Goal: Information Seeking & Learning: Understand process/instructions

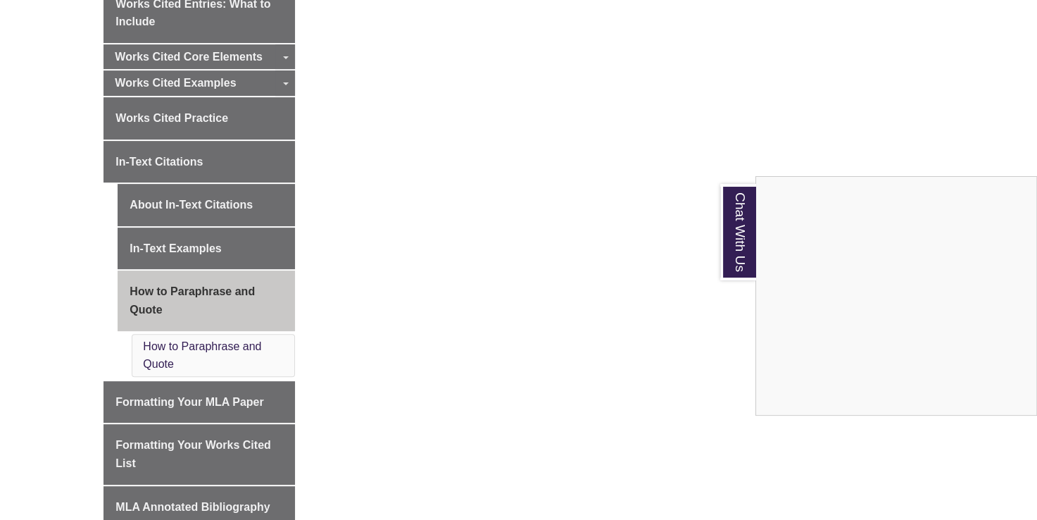
scroll to position [455, 0]
click at [181, 168] on div "Chat With Us" at bounding box center [518, 260] width 1037 height 520
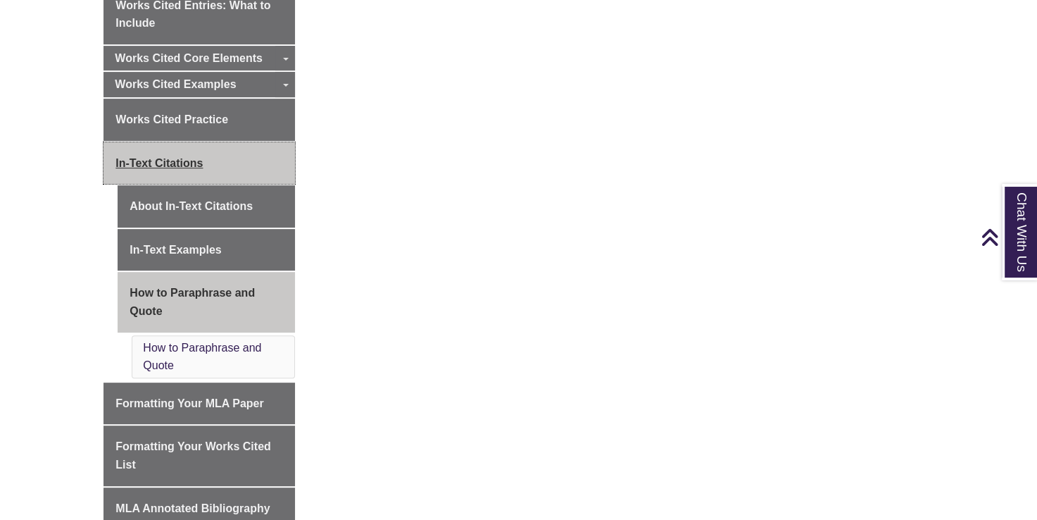
click at [181, 168] on link "In-Text Citations" at bounding box center [198, 163] width 191 height 42
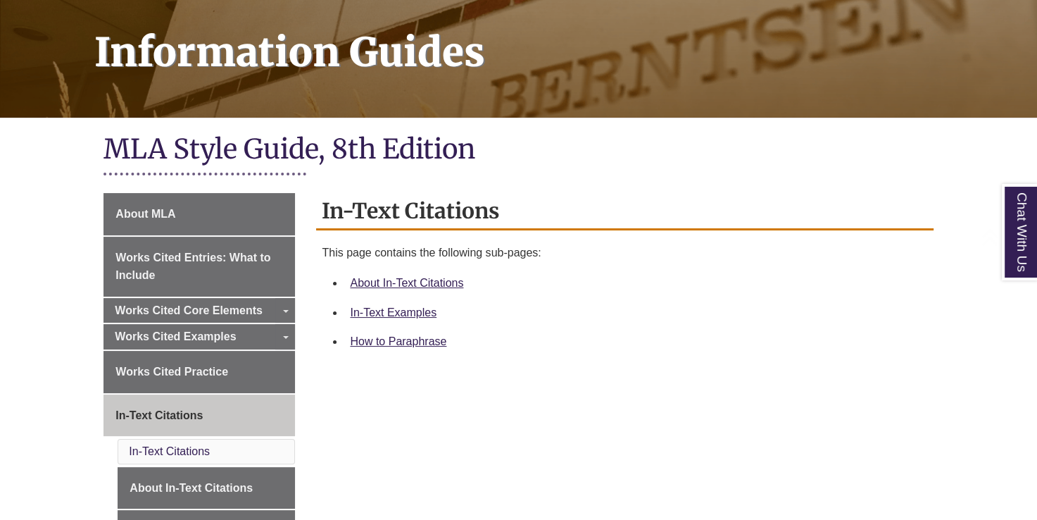
scroll to position [208, 0]
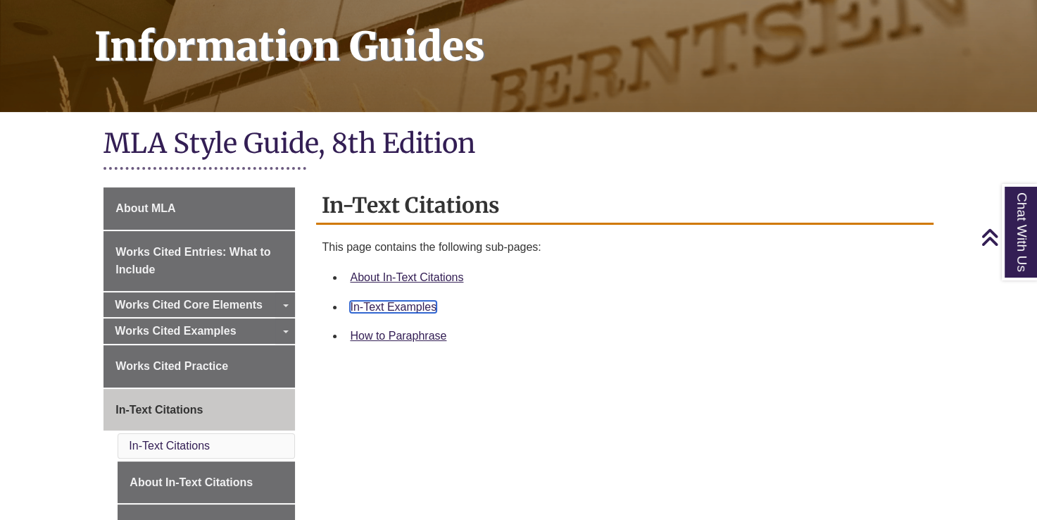
click at [398, 302] on link "In-Text Examples" at bounding box center [393, 307] width 87 height 12
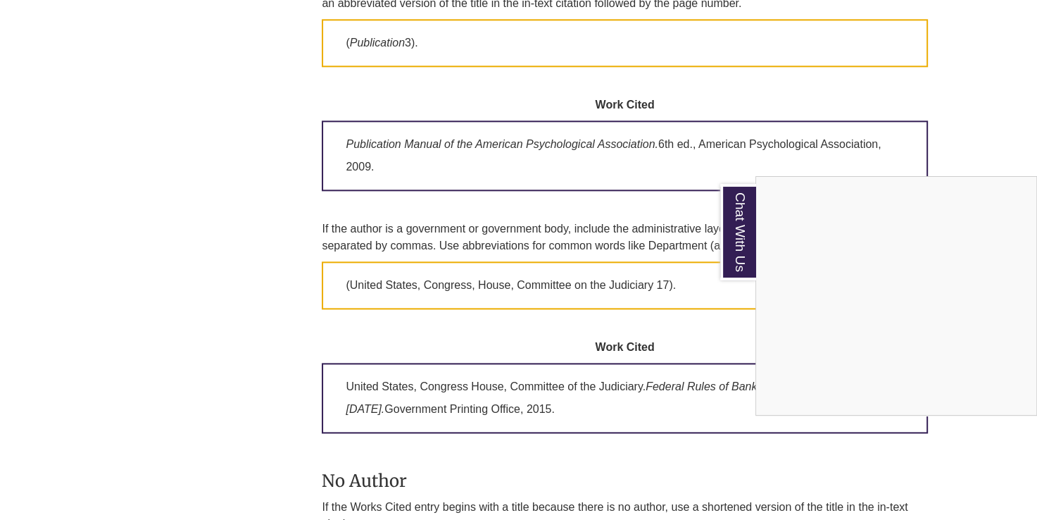
scroll to position [1654, 0]
